Goal: Check status: Check status

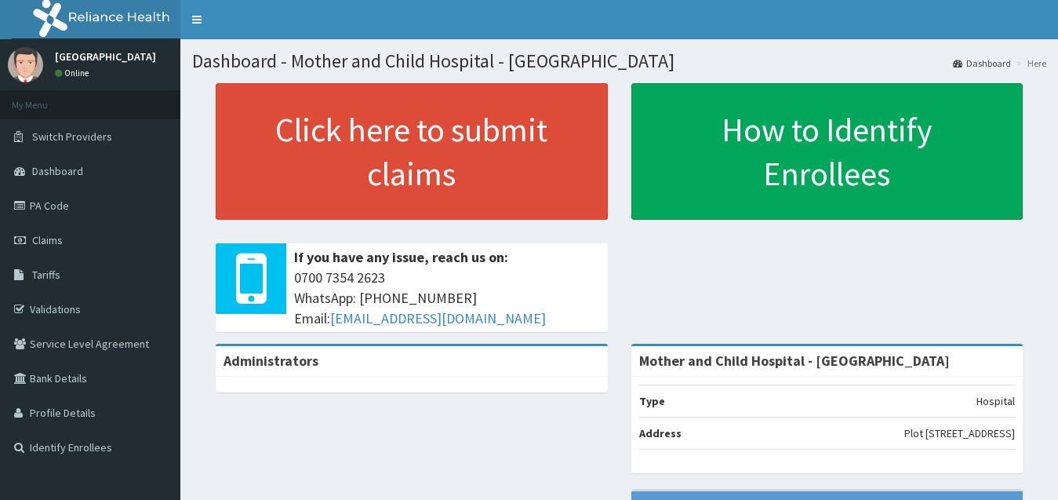
click at [38, 241] on span "Claims" at bounding box center [47, 240] width 31 height 14
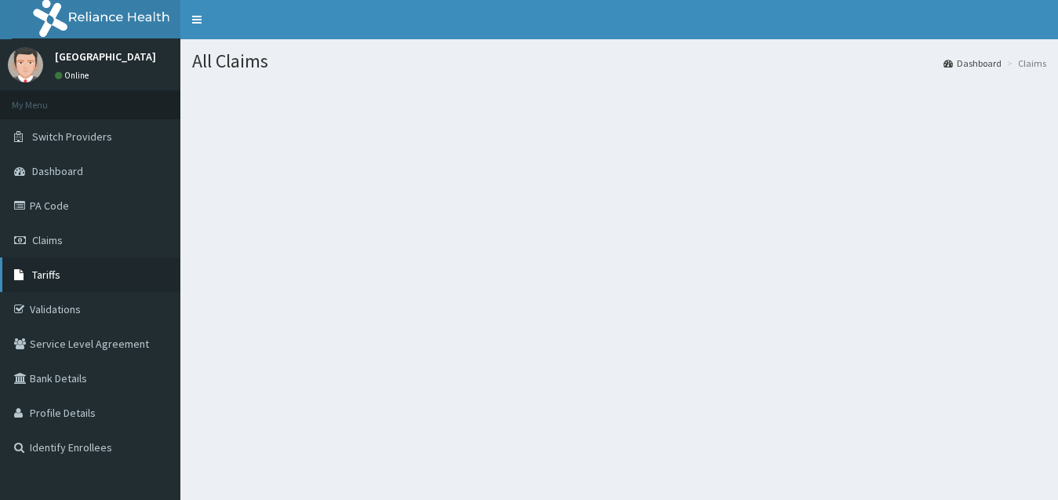
click at [52, 274] on span "Tariffs" at bounding box center [46, 274] width 28 height 14
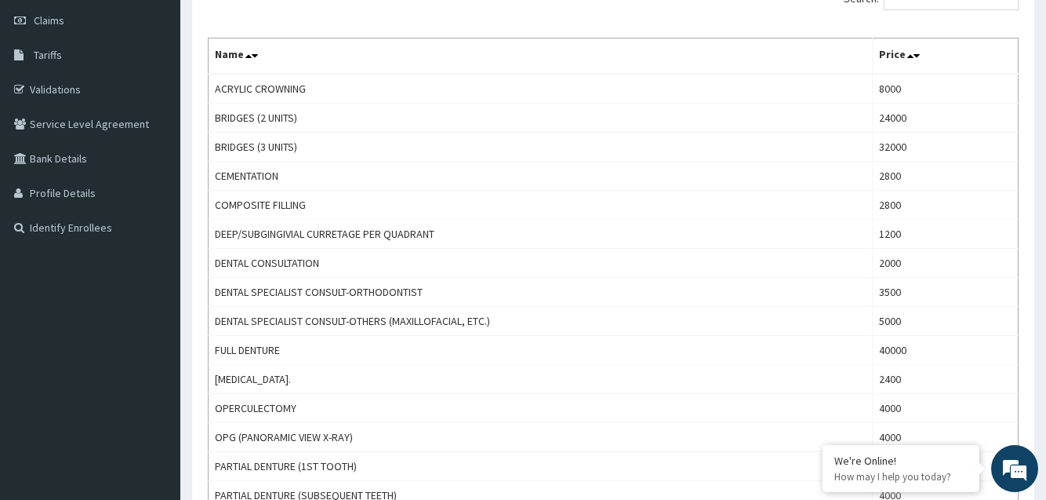
scroll to position [157, 0]
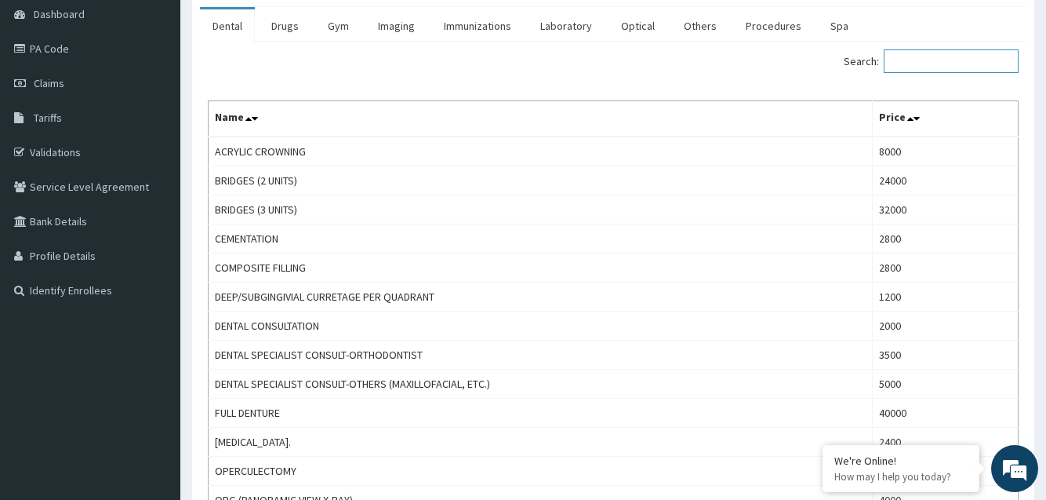
drag, startPoint x: 905, startPoint y: 61, endPoint x: 913, endPoint y: 60, distance: 7.9
click at [907, 61] on input "Search:" at bounding box center [951, 61] width 135 height 24
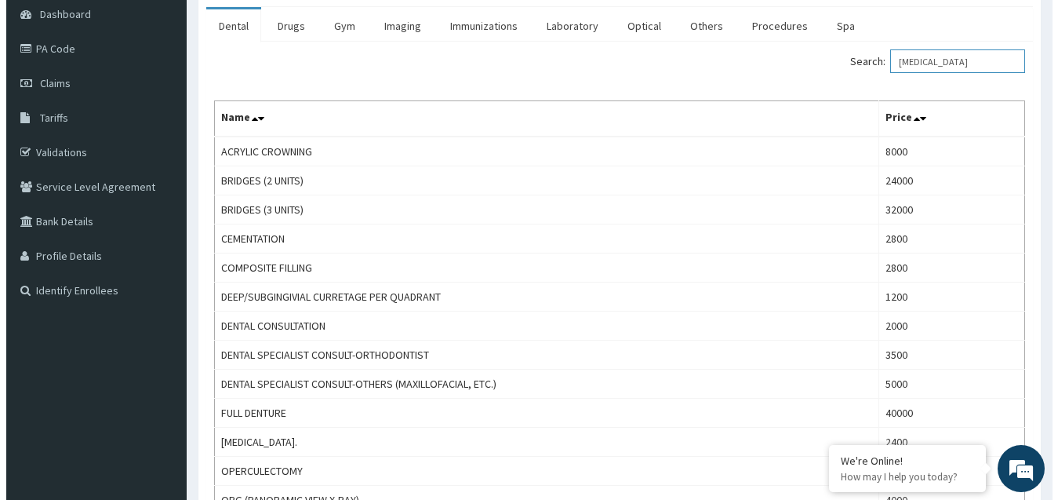
scroll to position [0, 0]
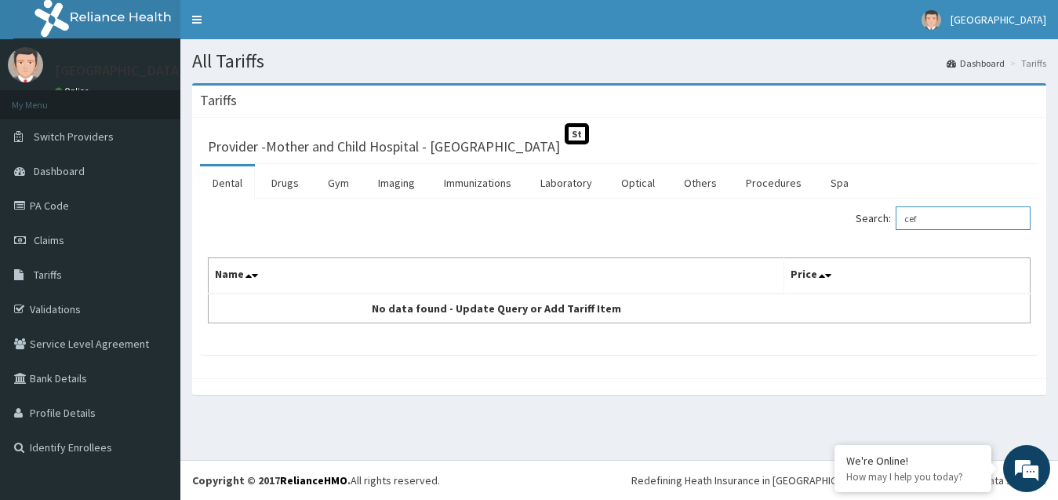
type input "cef"
click at [44, 236] on span "Claims" at bounding box center [49, 240] width 31 height 14
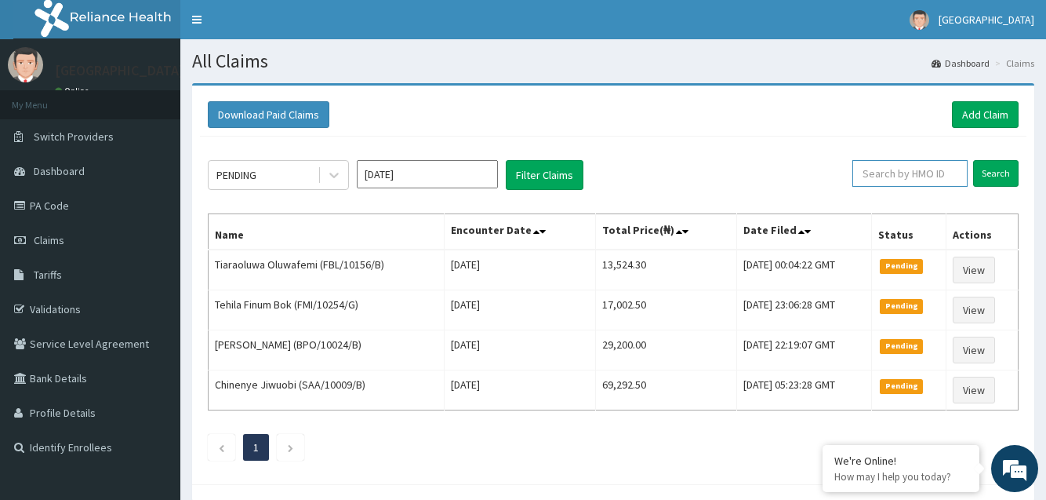
click at [892, 171] on input "text" at bounding box center [909, 173] width 115 height 27
paste input "AEG/10038/C"
type input "AEG/10038/C"
click at [997, 173] on input "Search" at bounding box center [995, 173] width 45 height 27
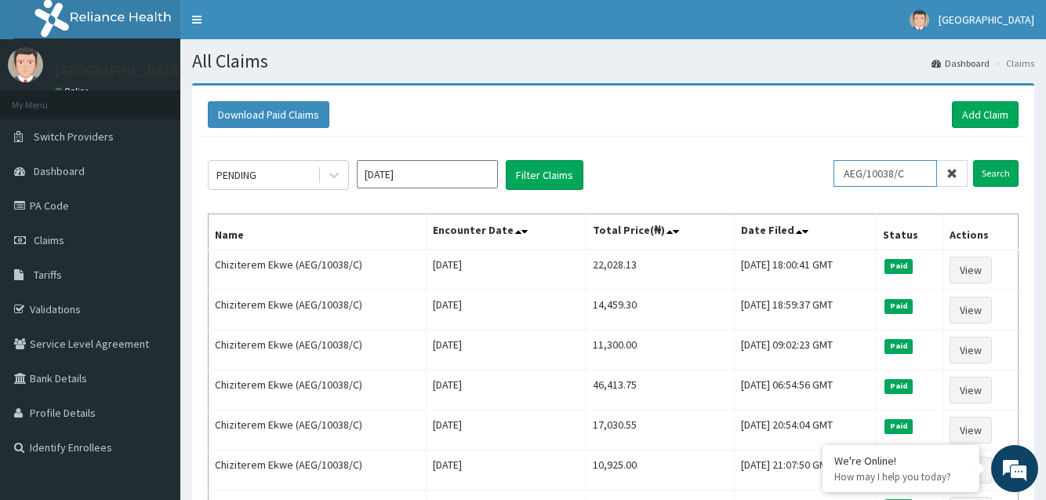
click at [883, 173] on input "AEG/10038/C" at bounding box center [886, 173] width 104 height 27
drag, startPoint x: 926, startPoint y: 167, endPoint x: 838, endPoint y: 177, distance: 88.4
click at [838, 177] on div "PENDING Aug 2025 Filter Claims AEG/10038/C Search" at bounding box center [613, 175] width 811 height 30
type input "rsj/10190/c"
click at [998, 174] on input "Search" at bounding box center [995, 173] width 45 height 27
